Goal: Transaction & Acquisition: Download file/media

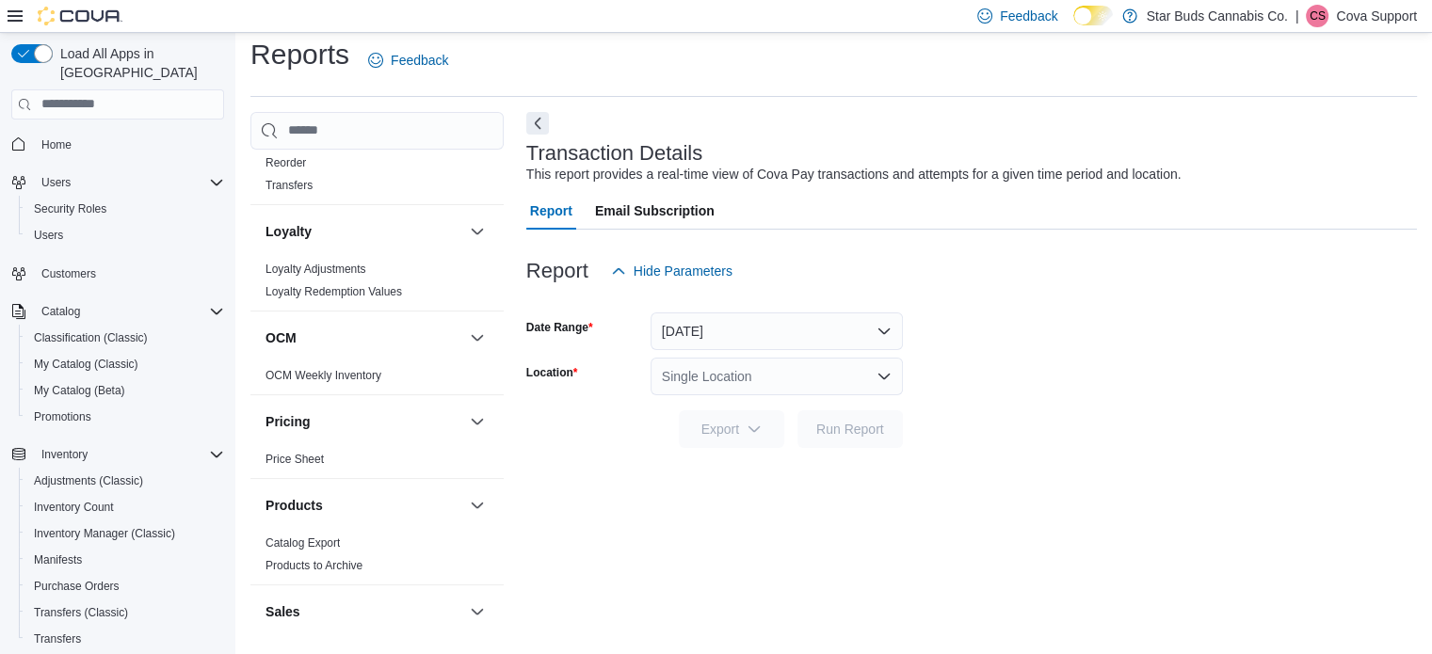
scroll to position [1224, 0]
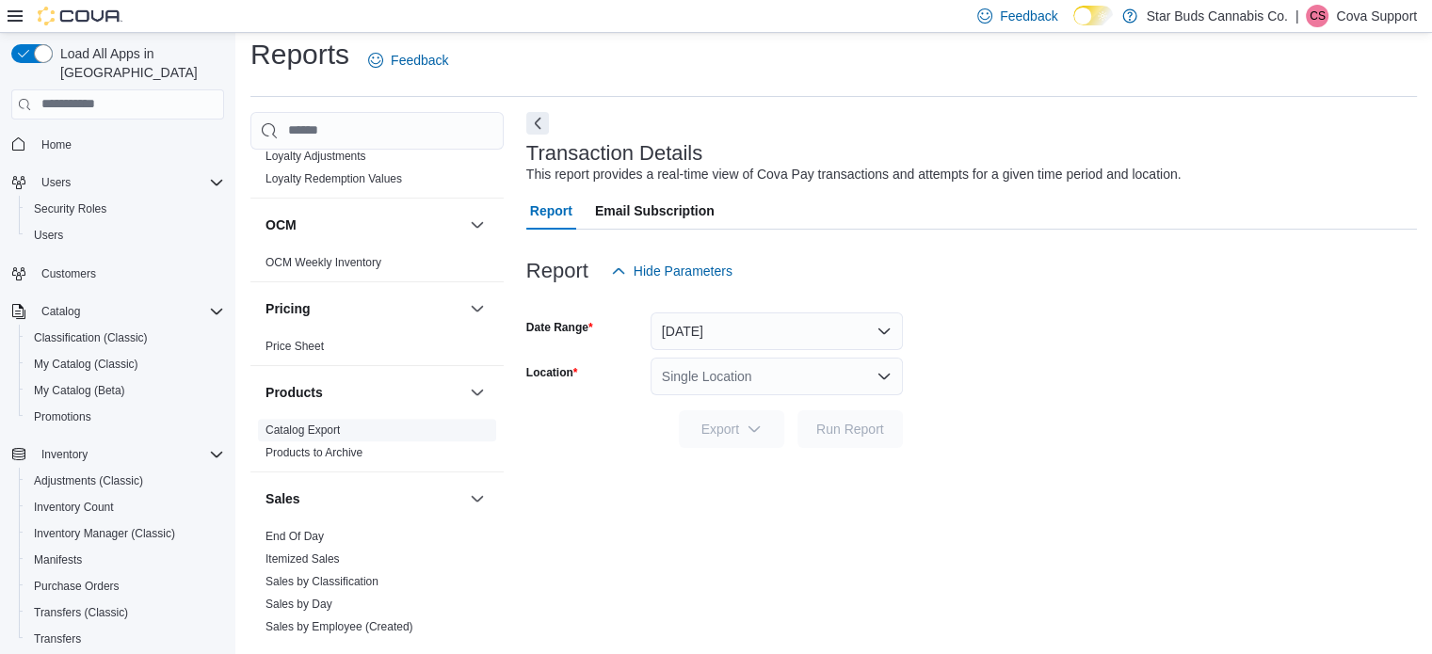
drag, startPoint x: 326, startPoint y: 406, endPoint x: 440, endPoint y: 403, distance: 114.0
click at [326, 424] on link "Catalog Export" at bounding box center [302, 430] width 74 height 13
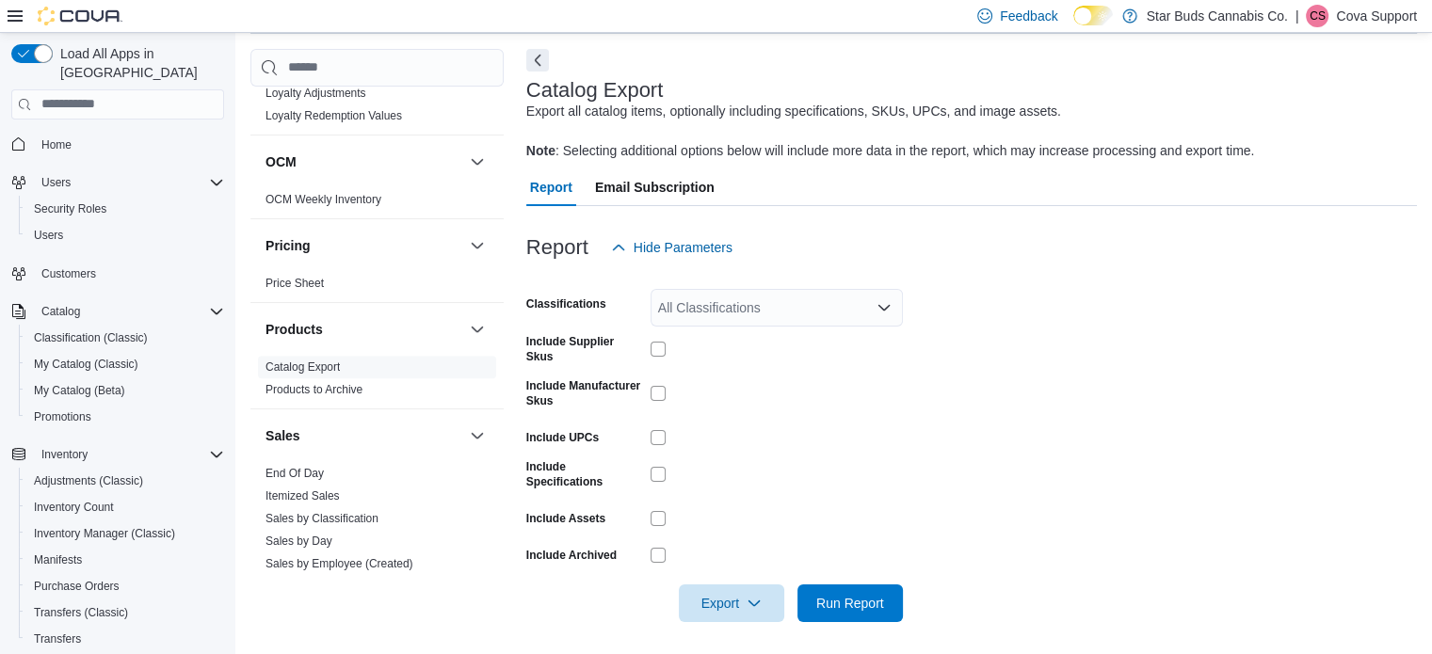
scroll to position [80, 0]
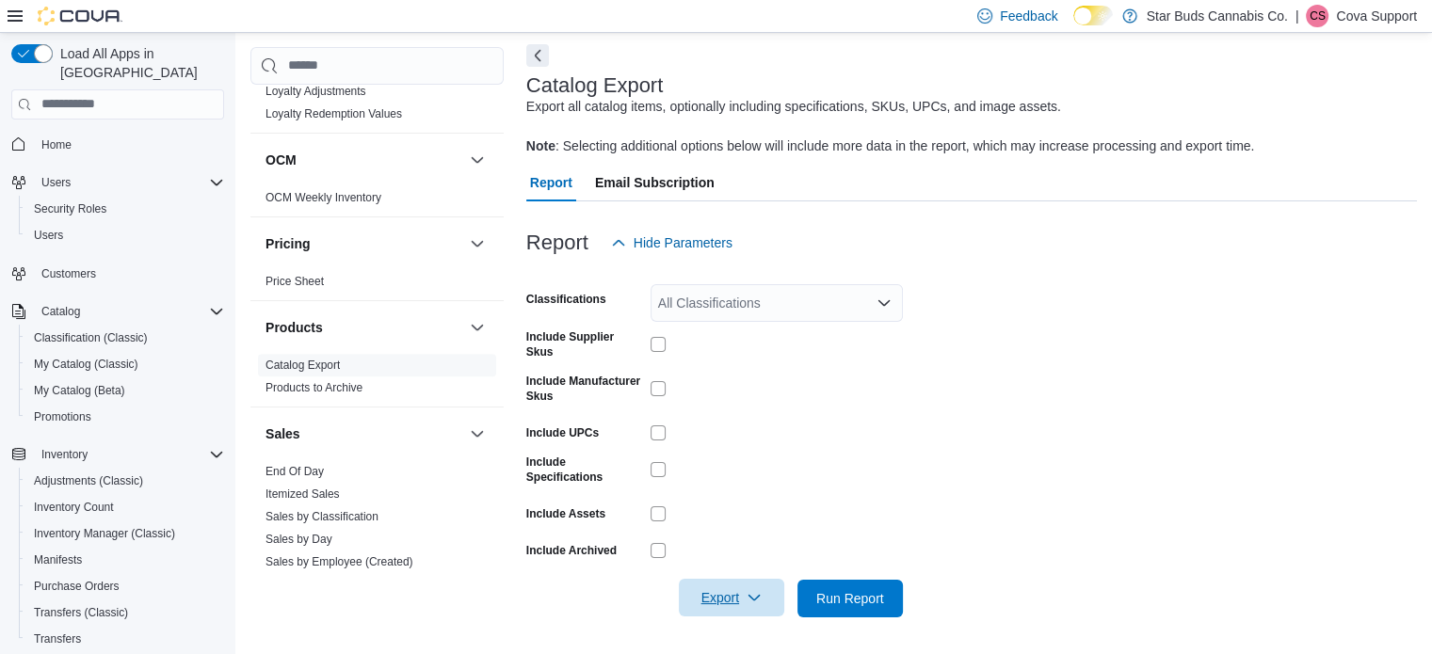
click at [712, 593] on span "Export" at bounding box center [731, 598] width 83 height 38
click at [721, 477] on span "Export to Excel" at bounding box center [734, 482] width 85 height 15
click at [957, 474] on form "Classifications All Classifications Include Supplier Skus Include Manufacturer …" at bounding box center [971, 440] width 891 height 356
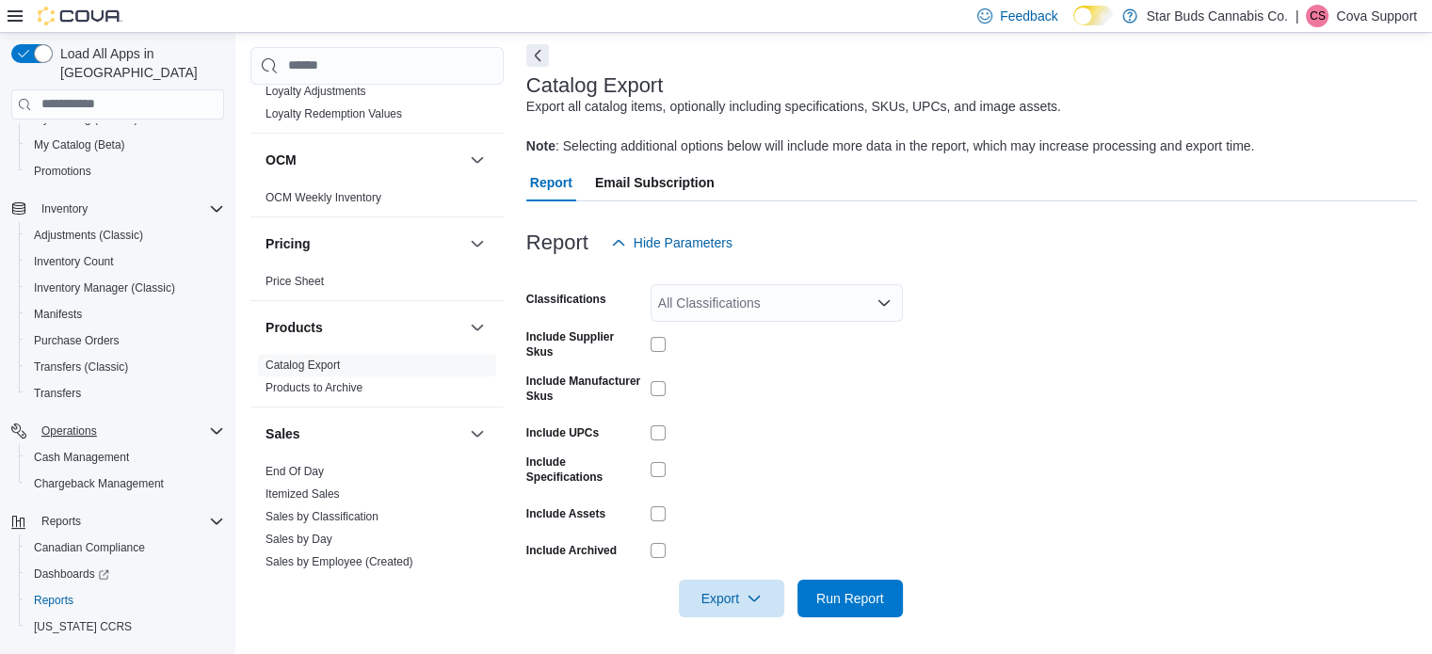
scroll to position [267, 0]
